Goal: Task Accomplishment & Management: Manage account settings

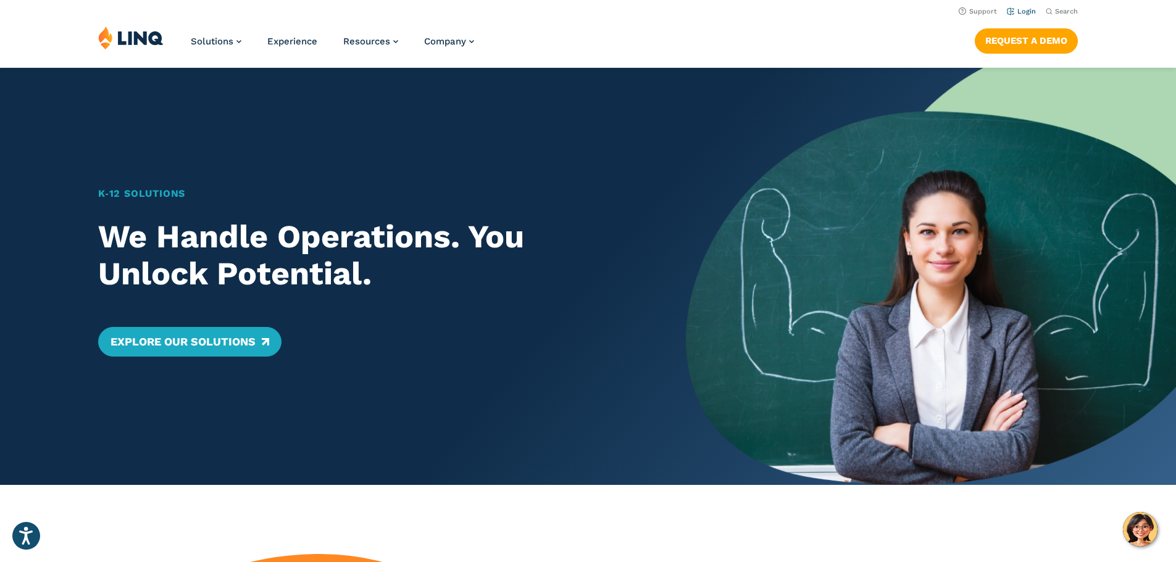
click at [1019, 9] on link "Login" at bounding box center [1021, 11] width 29 height 8
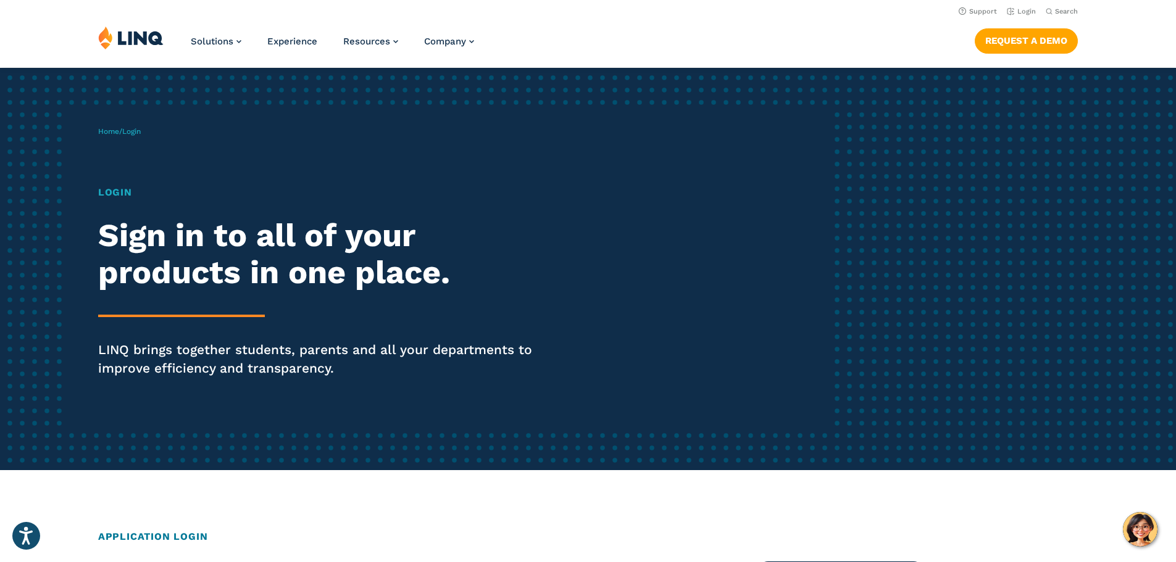
click at [115, 191] on h1 "Login" at bounding box center [324, 192] width 453 height 15
click at [1020, 10] on link "Login" at bounding box center [1021, 11] width 29 height 8
